Goal: Information Seeking & Learning: Check status

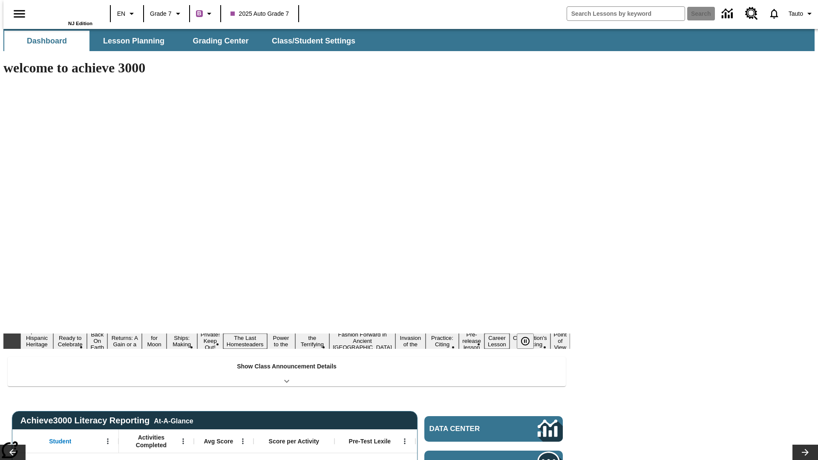
type input "-1"
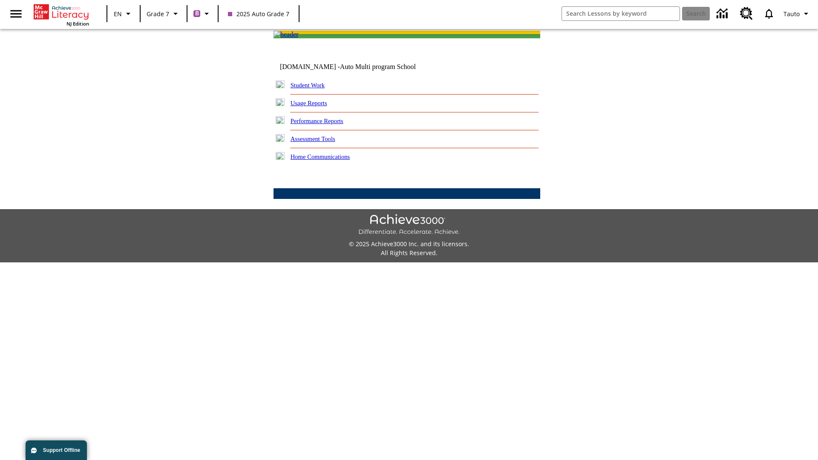
click at [326, 124] on link "Performance Reports" at bounding box center [316, 121] width 53 height 7
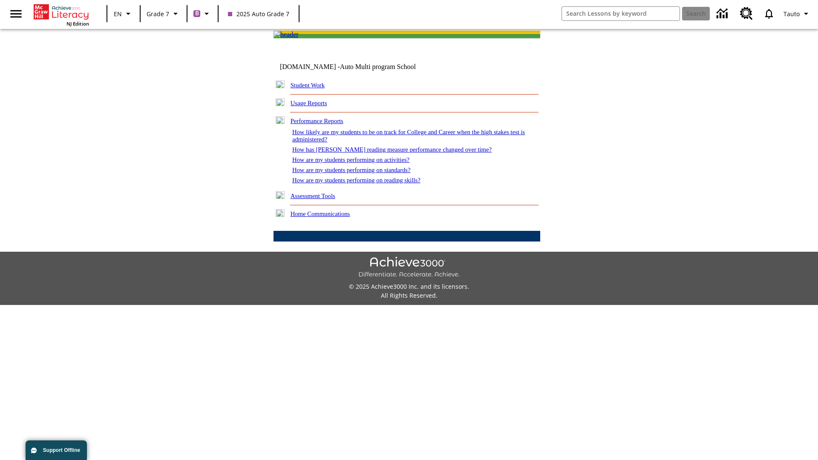
click at [365, 184] on link "How are my students performing on reading skills?" at bounding box center [356, 180] width 128 height 7
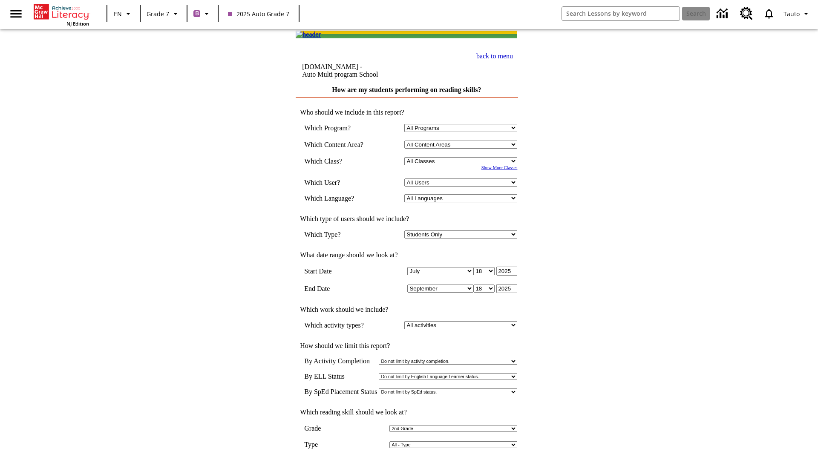
select select "2"
click at [407, 460] on input "View Report" at bounding box center [406, 468] width 41 height 9
select select "2348140"
